Goal: Task Accomplishment & Management: Manage account settings

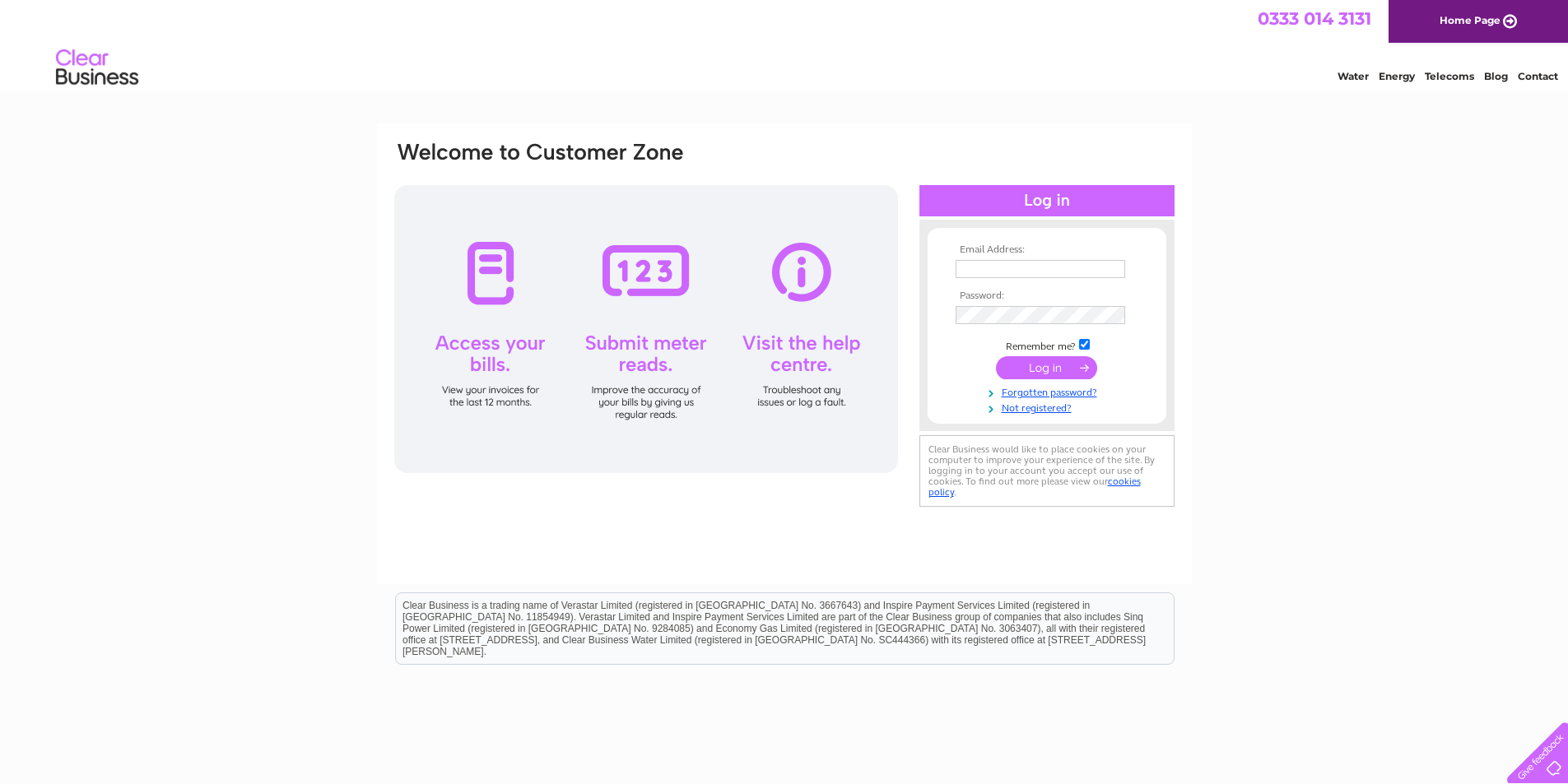
type input "[PERSON_NAME][EMAIL_ADDRESS][PERSON_NAME][DOMAIN_NAME]"
click at [1047, 370] on input "submit" at bounding box center [1046, 368] width 101 height 23
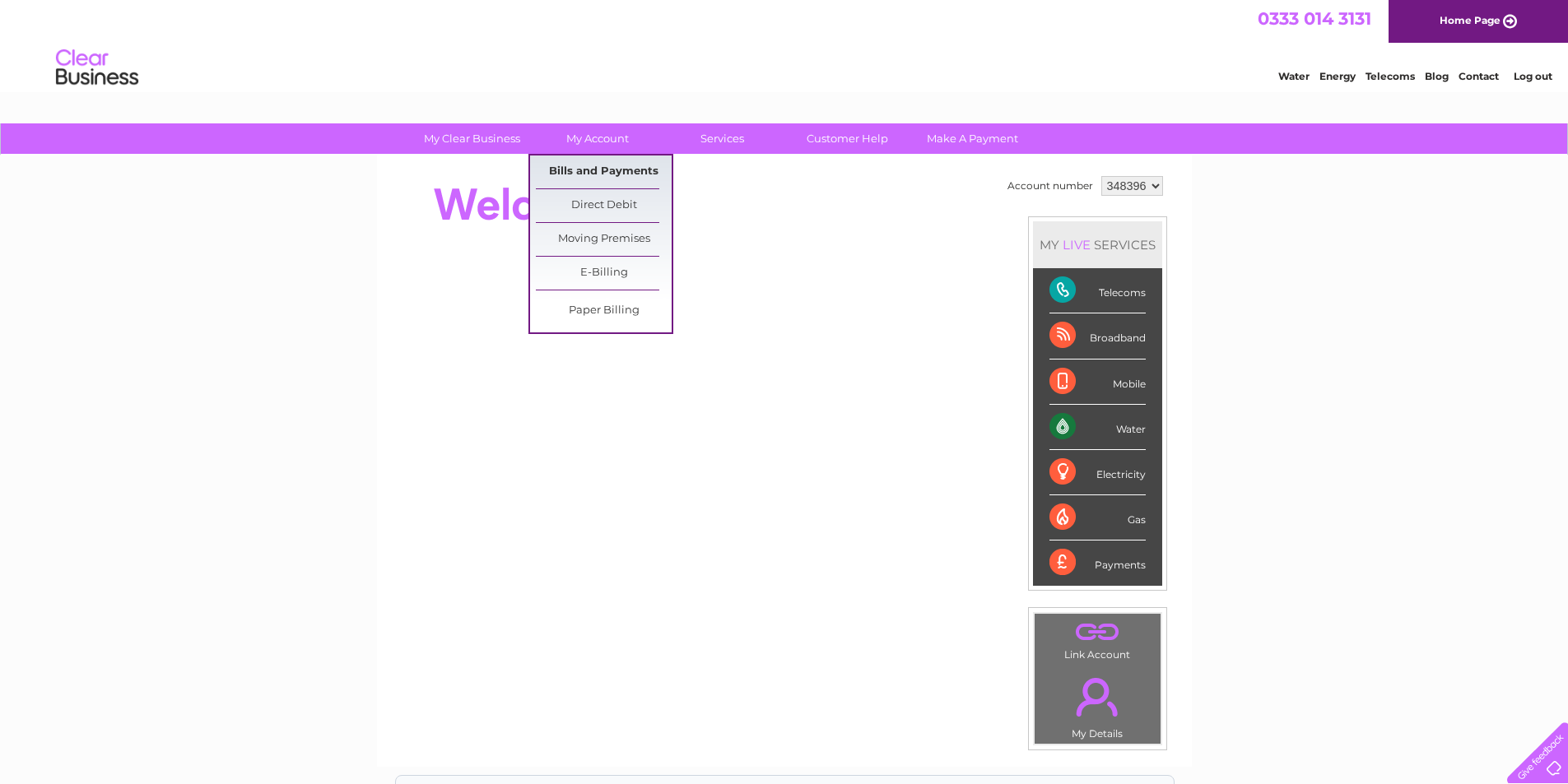
click at [597, 171] on link "Bills and Payments" at bounding box center [604, 172] width 136 height 33
click at [598, 167] on link "Bills and Payments" at bounding box center [604, 172] width 136 height 33
click at [615, 170] on link "Bills and Payments" at bounding box center [604, 172] width 136 height 33
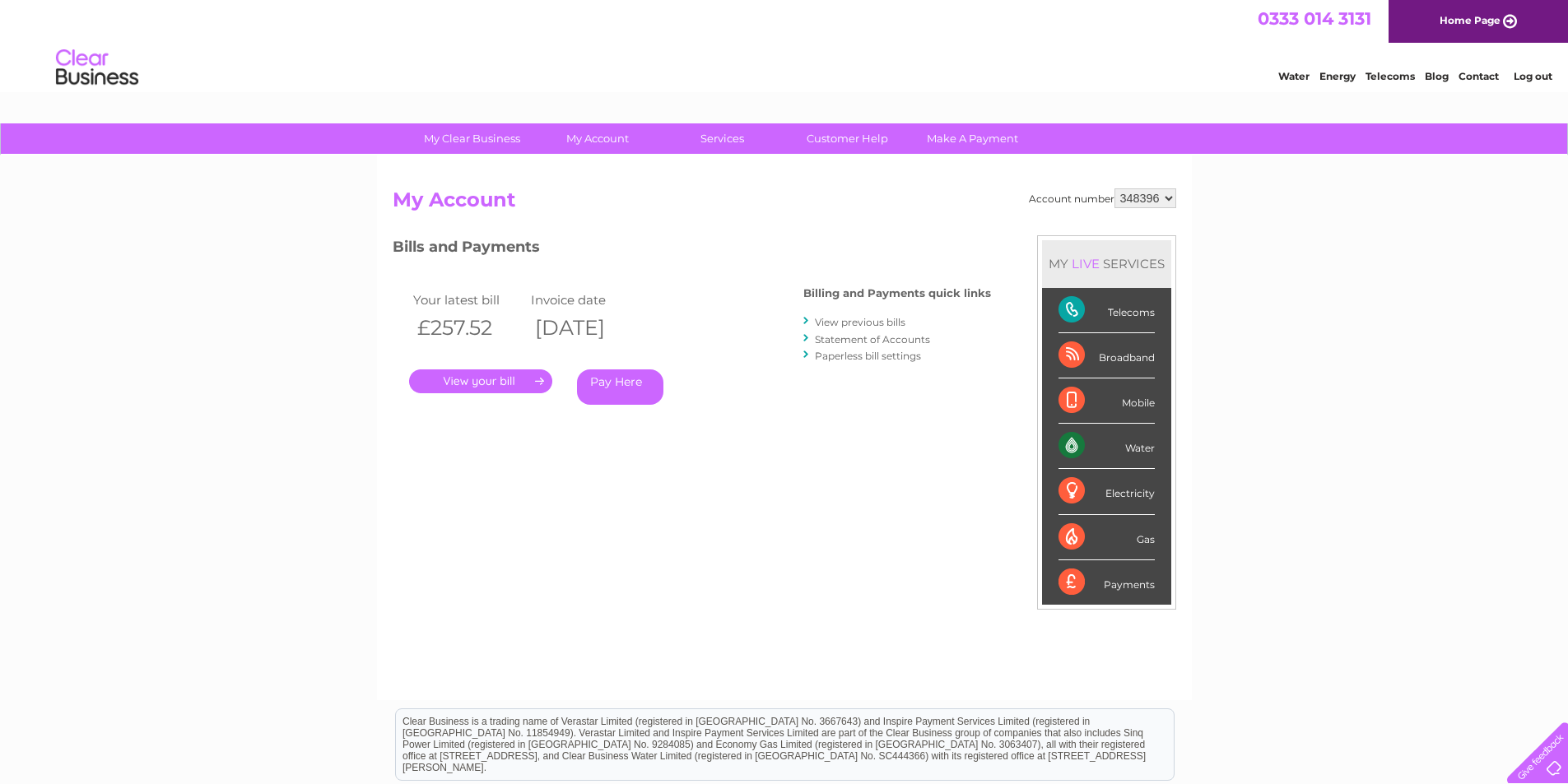
click at [459, 382] on link "." at bounding box center [480, 382] width 143 height 24
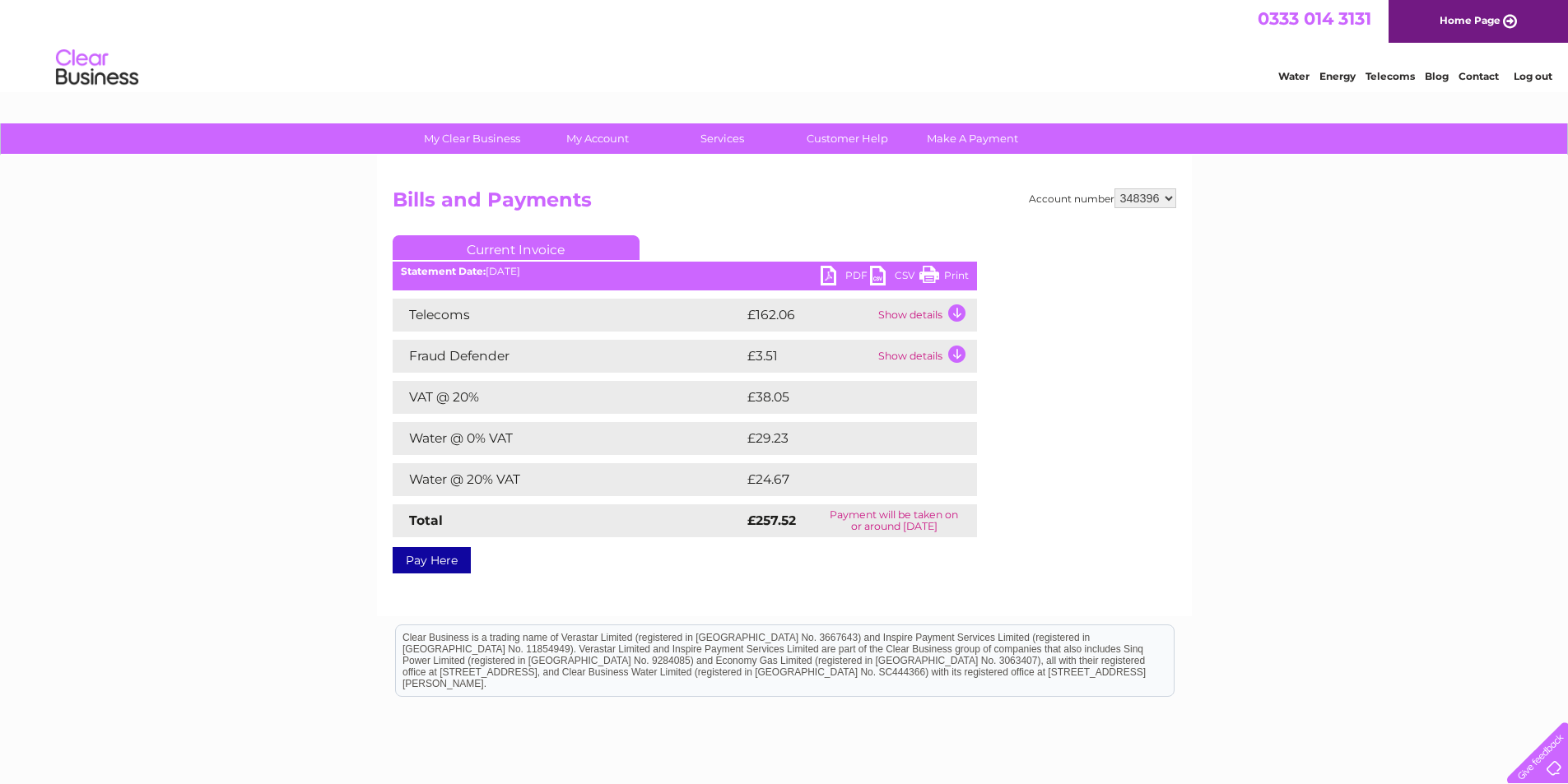
click at [934, 274] on link "Print" at bounding box center [944, 278] width 49 height 24
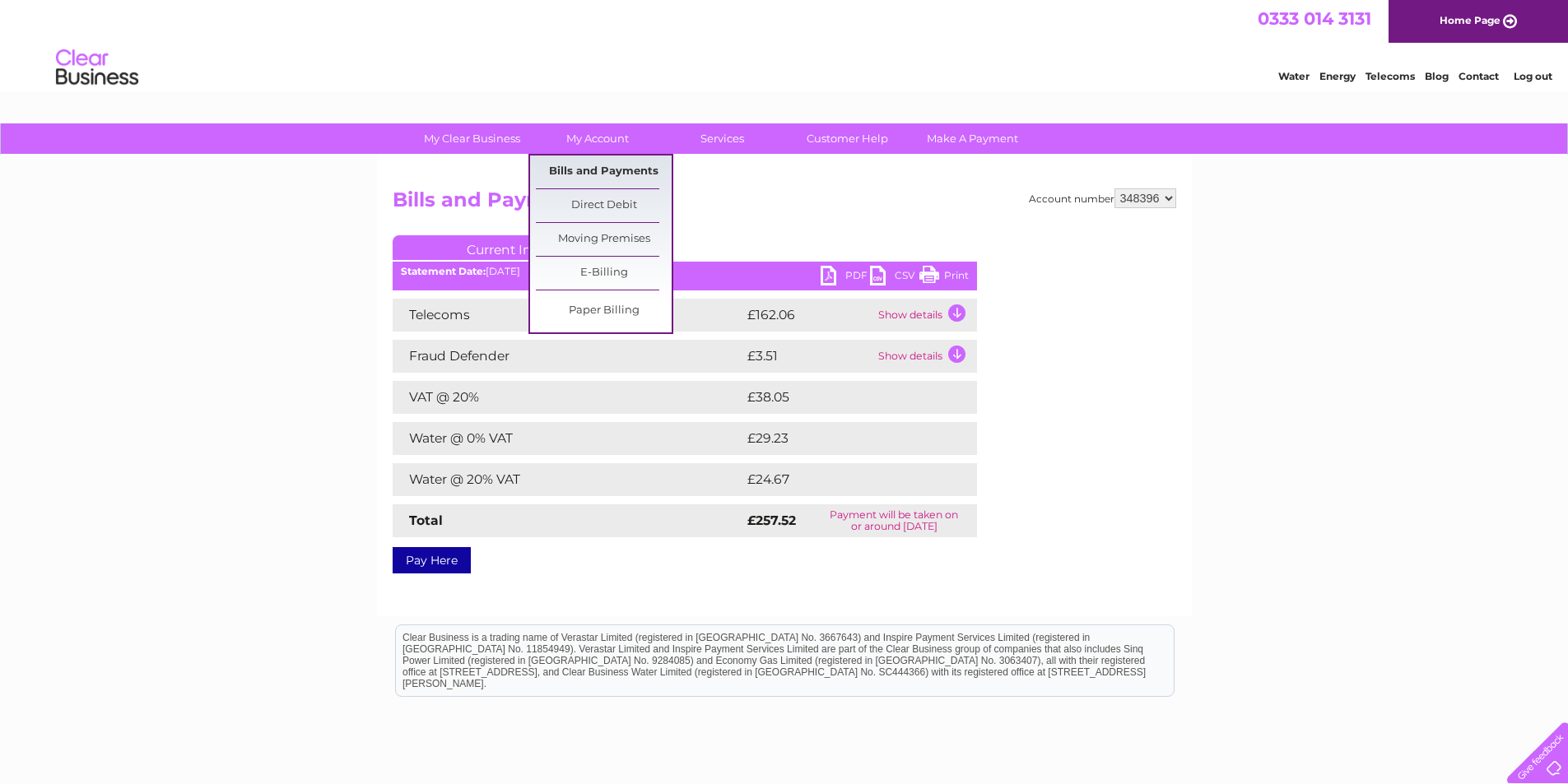
click at [583, 164] on link "Bills and Payments" at bounding box center [604, 172] width 136 height 33
click at [583, 172] on link "Bills and Payments" at bounding box center [604, 172] width 136 height 33
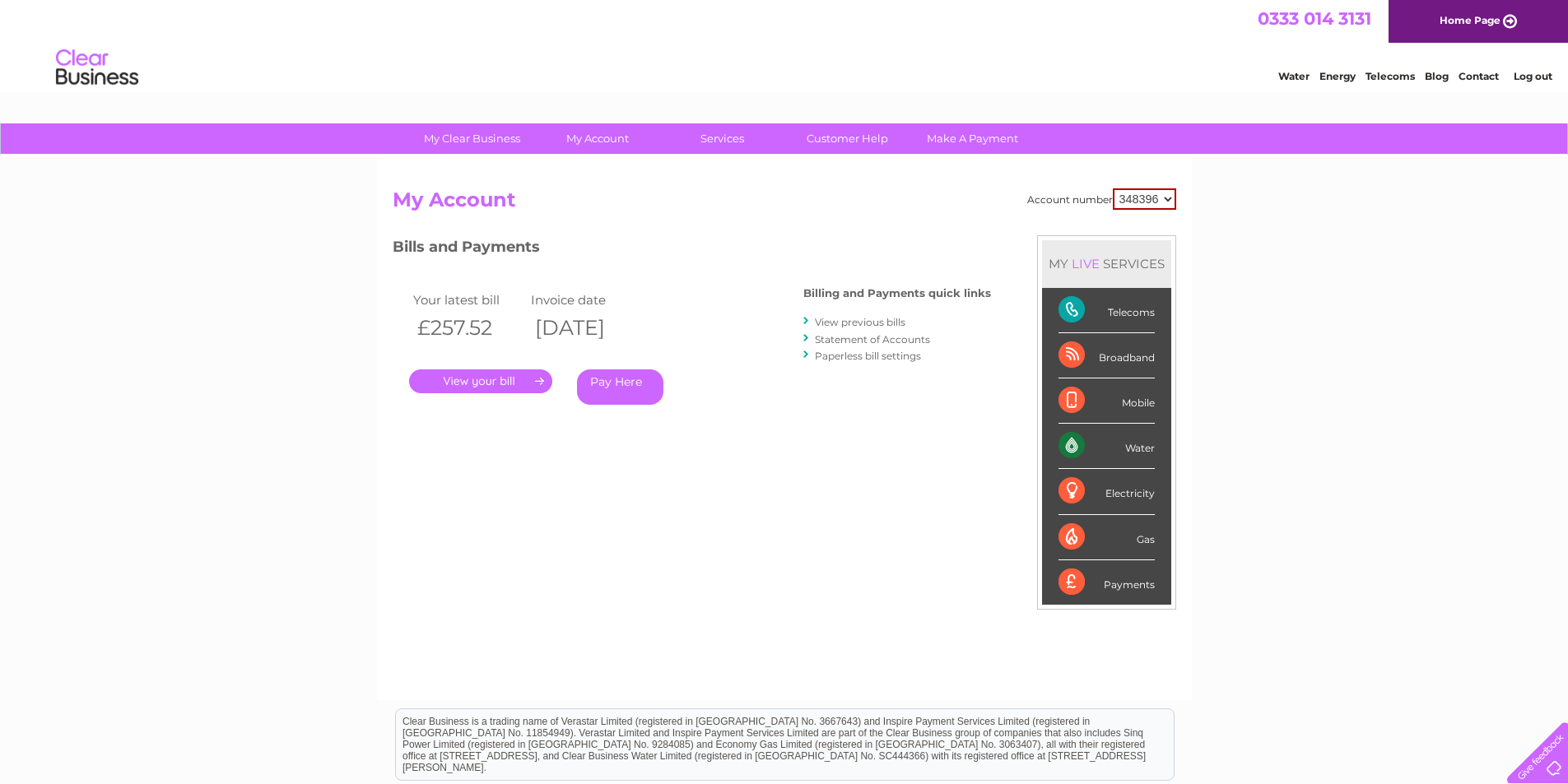
click at [847, 325] on link "View previous bills" at bounding box center [860, 322] width 91 height 12
click at [808, 321] on div at bounding box center [806, 322] width 7 height 16
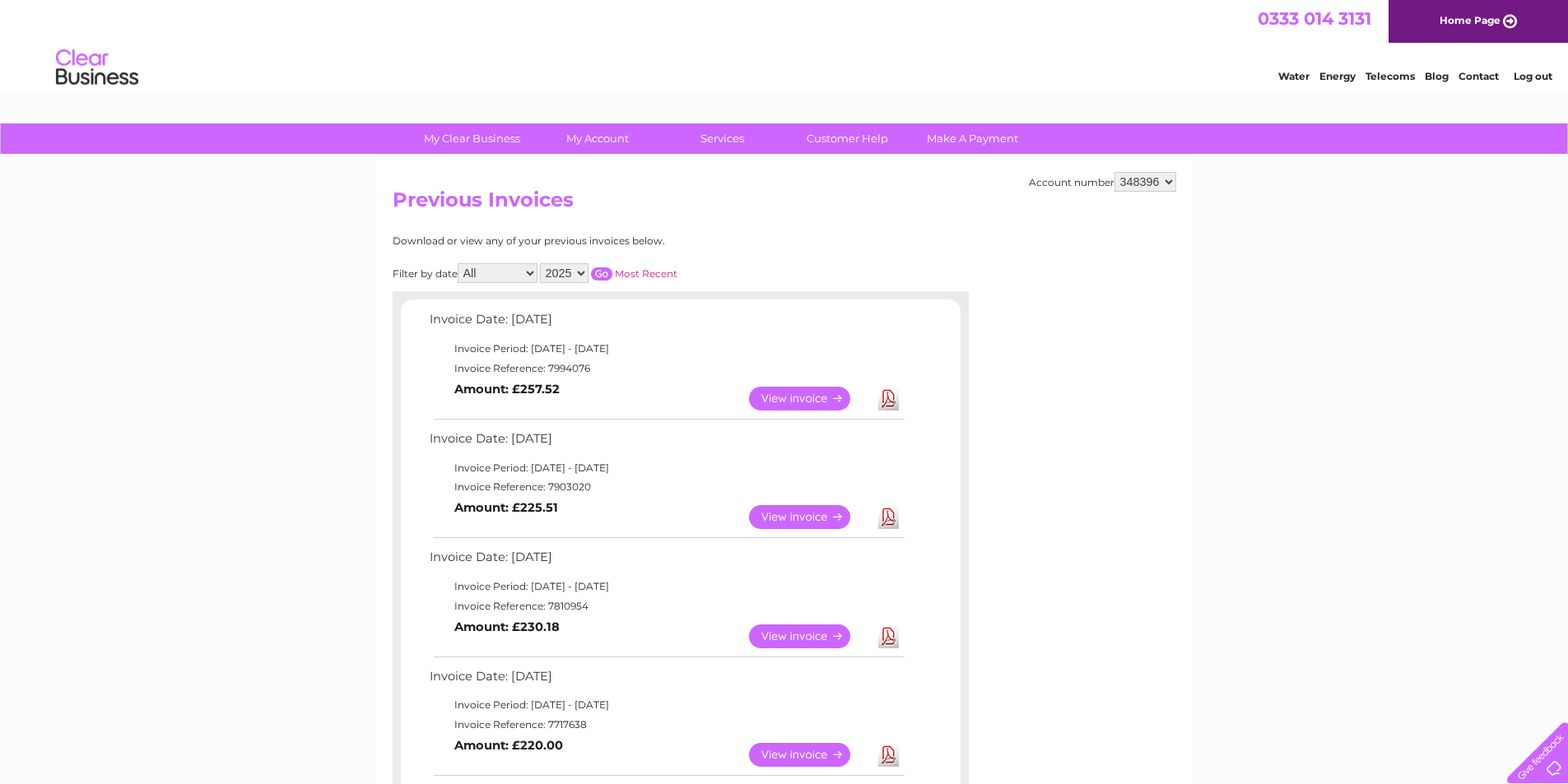
click at [802, 514] on link "View" at bounding box center [809, 517] width 121 height 24
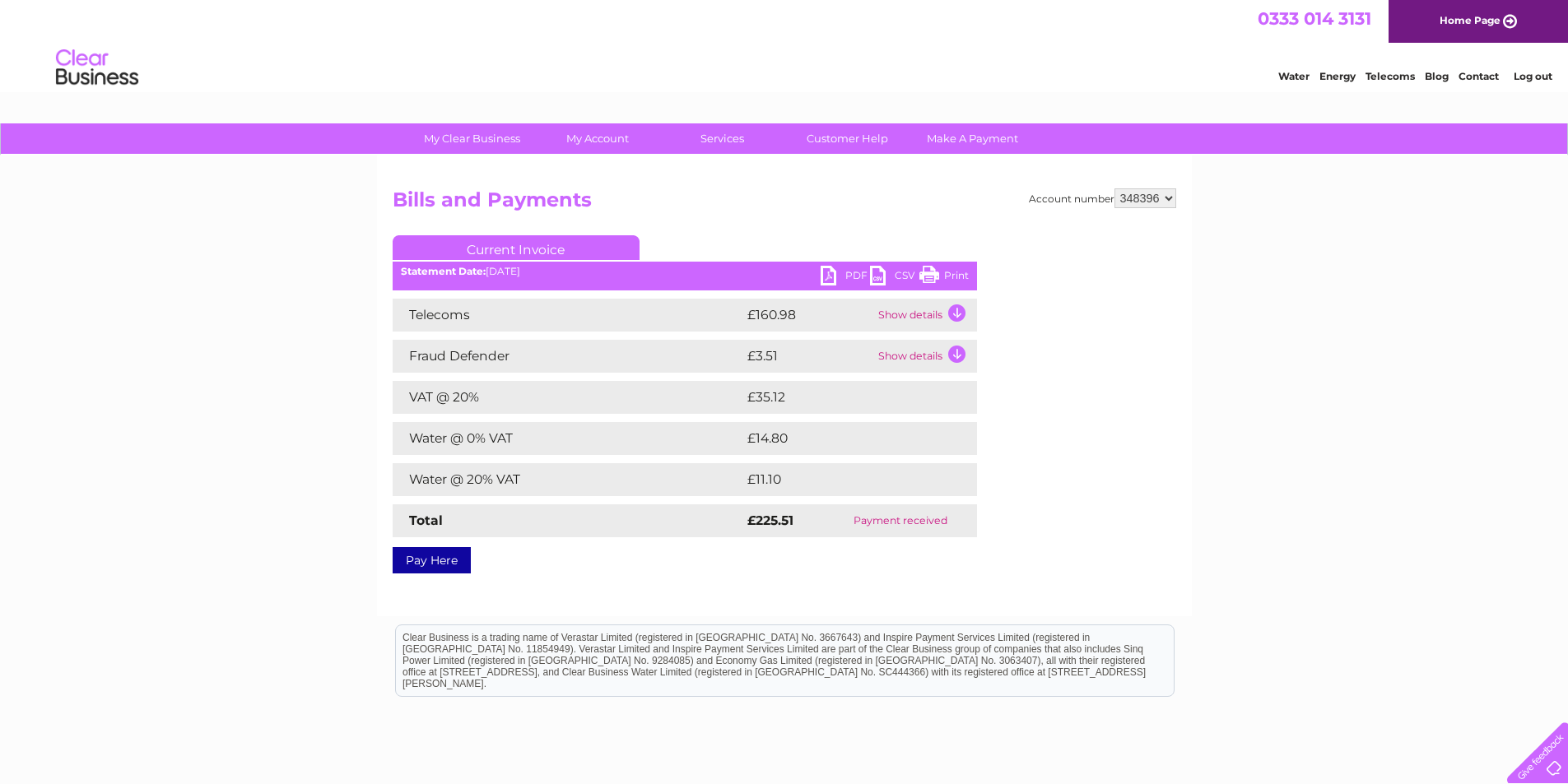
click at [938, 270] on link "Print" at bounding box center [944, 278] width 49 height 24
